Goal: Entertainment & Leisure: Consume media (video, audio)

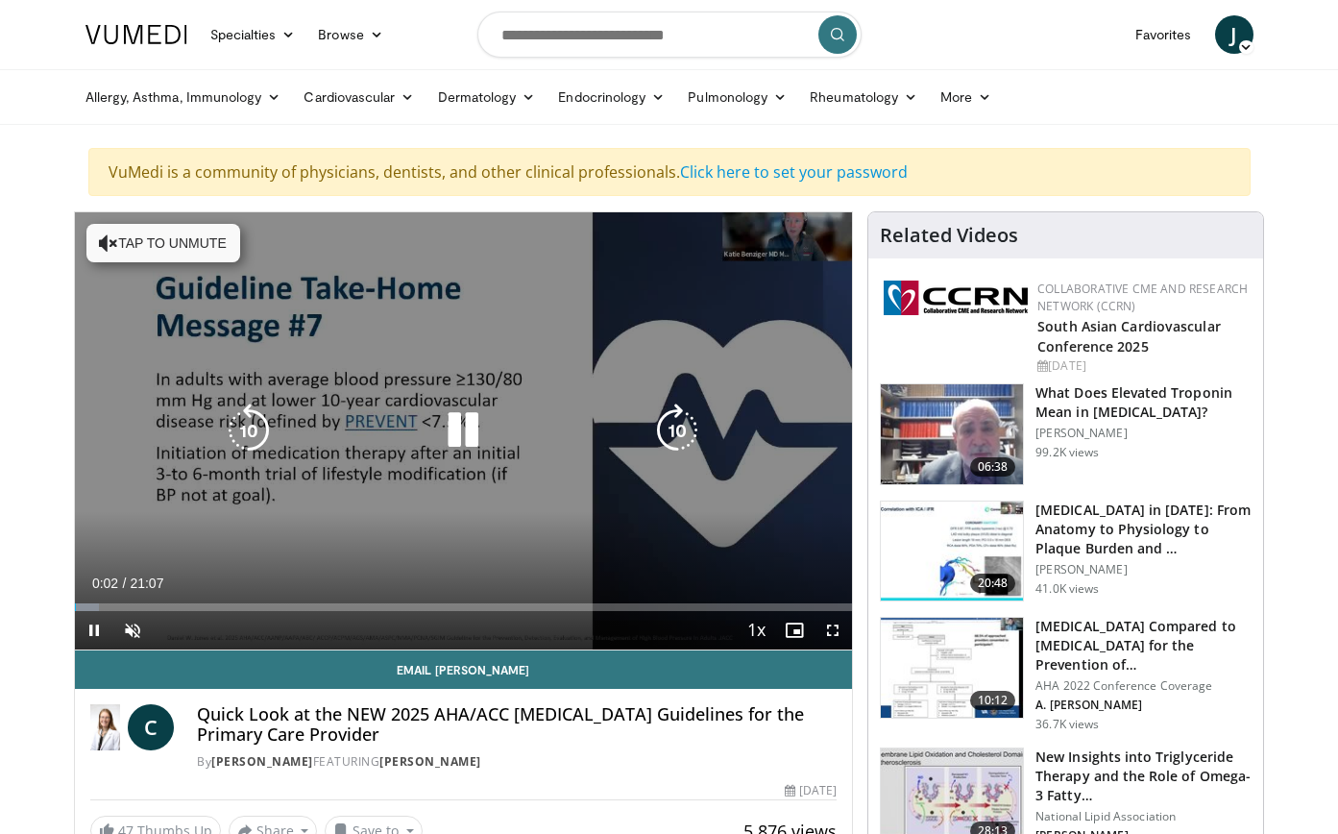
click at [107, 241] on icon "Video Player" at bounding box center [108, 242] width 19 height 19
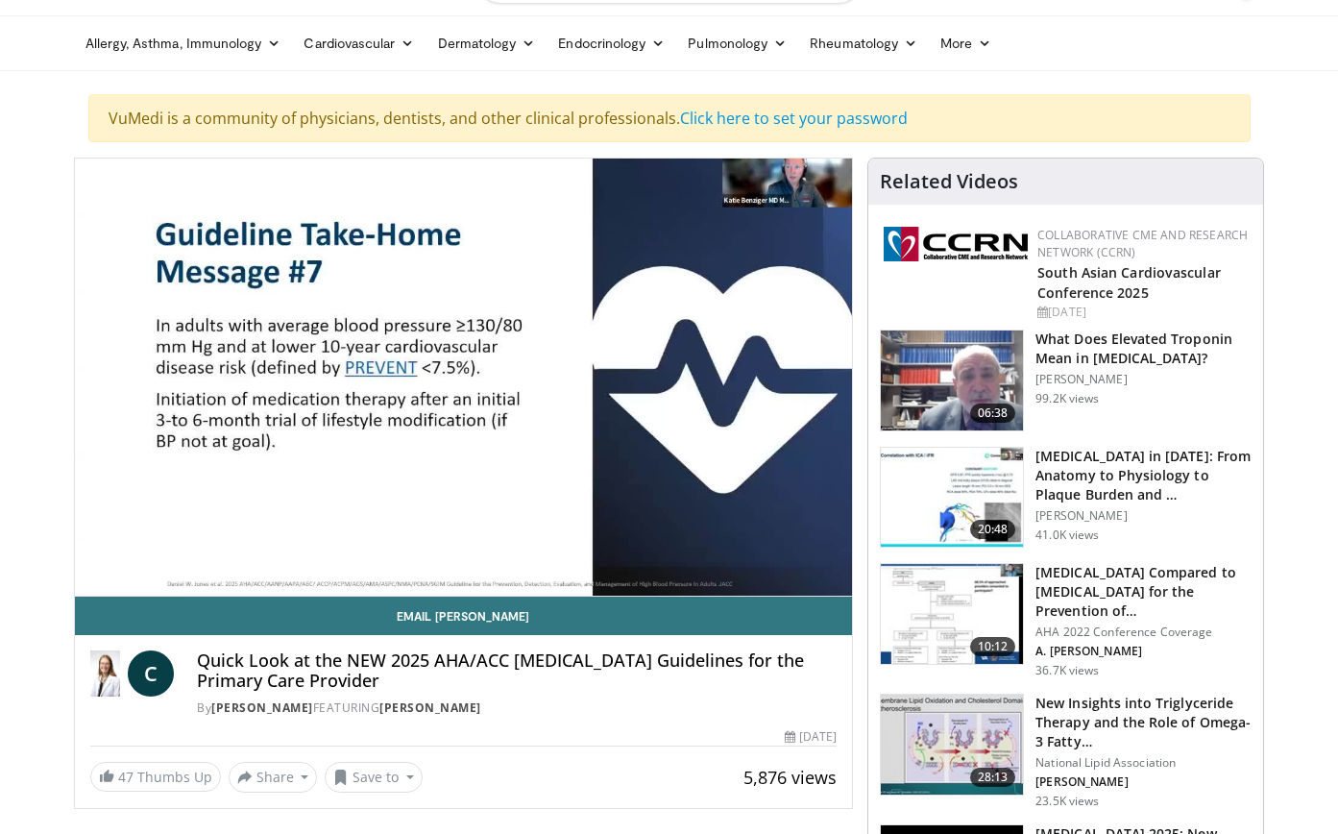
scroll to position [96, 0]
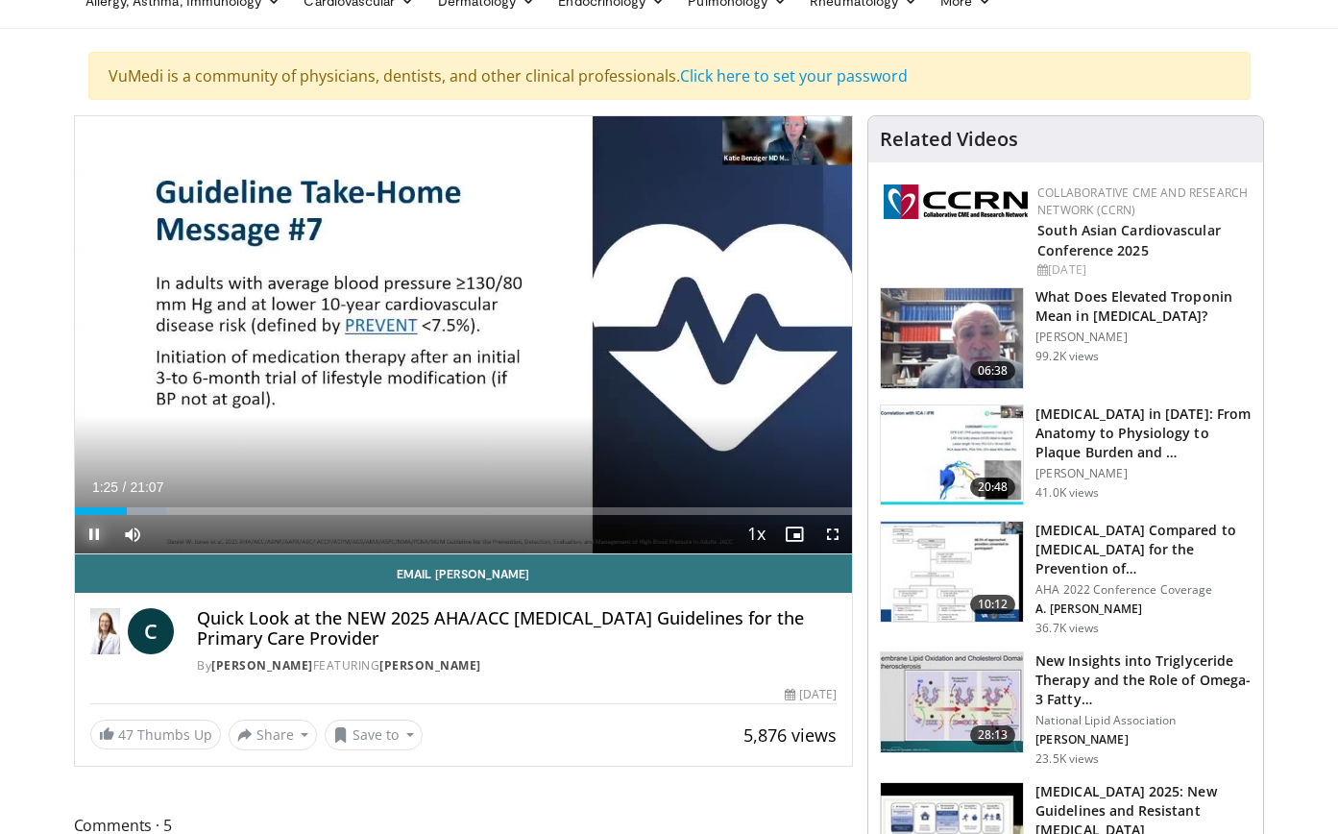
click at [96, 533] on span "Video Player" at bounding box center [94, 534] width 38 height 38
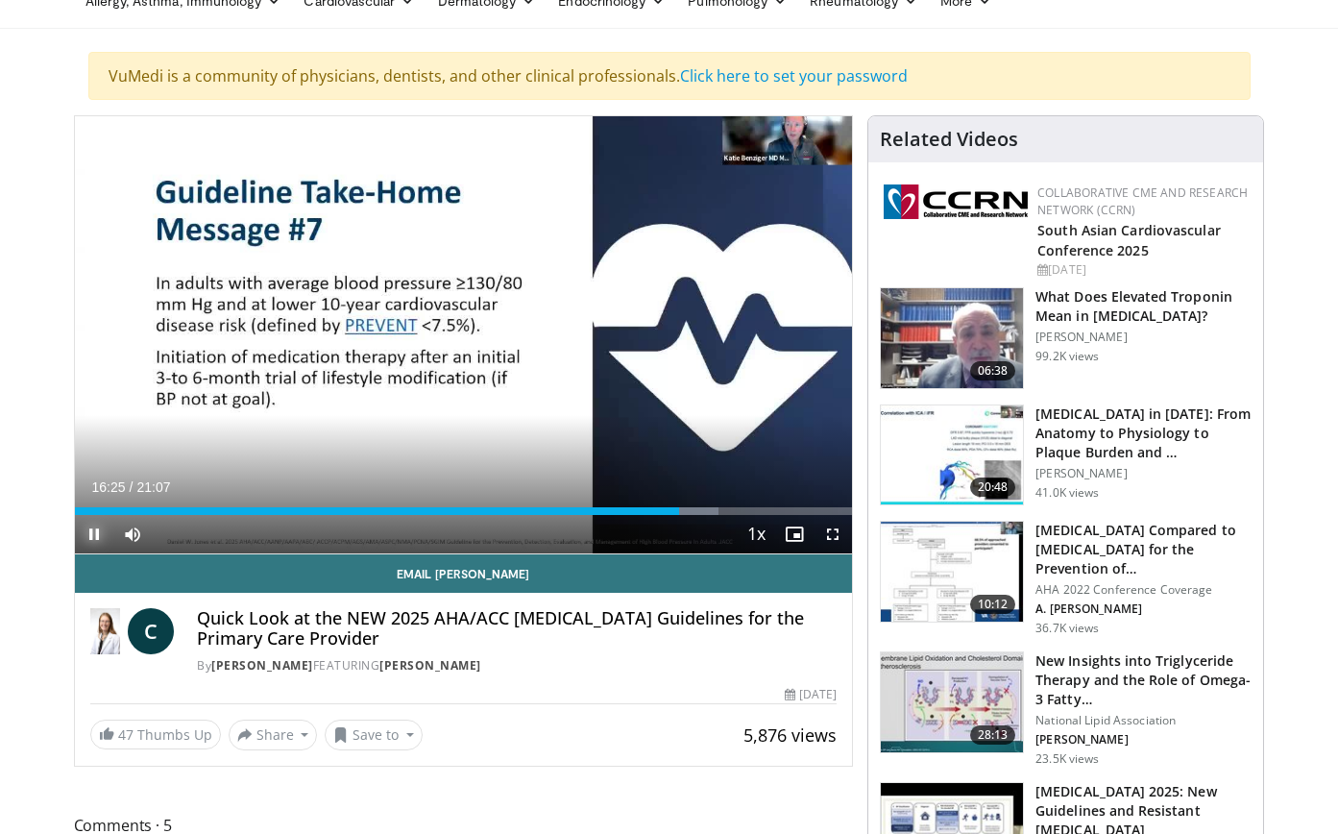
click at [93, 534] on span "Video Player" at bounding box center [94, 534] width 38 height 38
